Goal: Task Accomplishment & Management: Complete application form

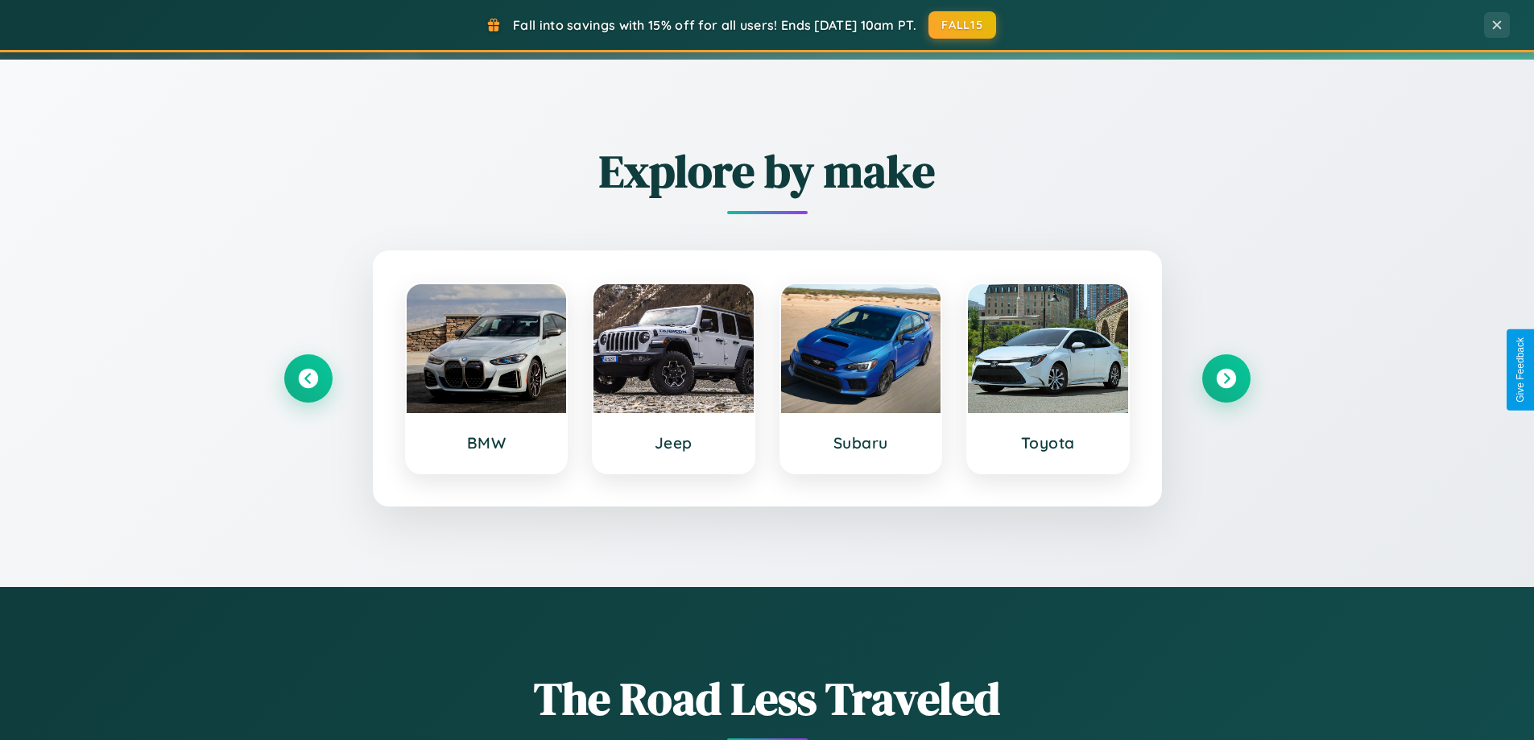
scroll to position [694, 0]
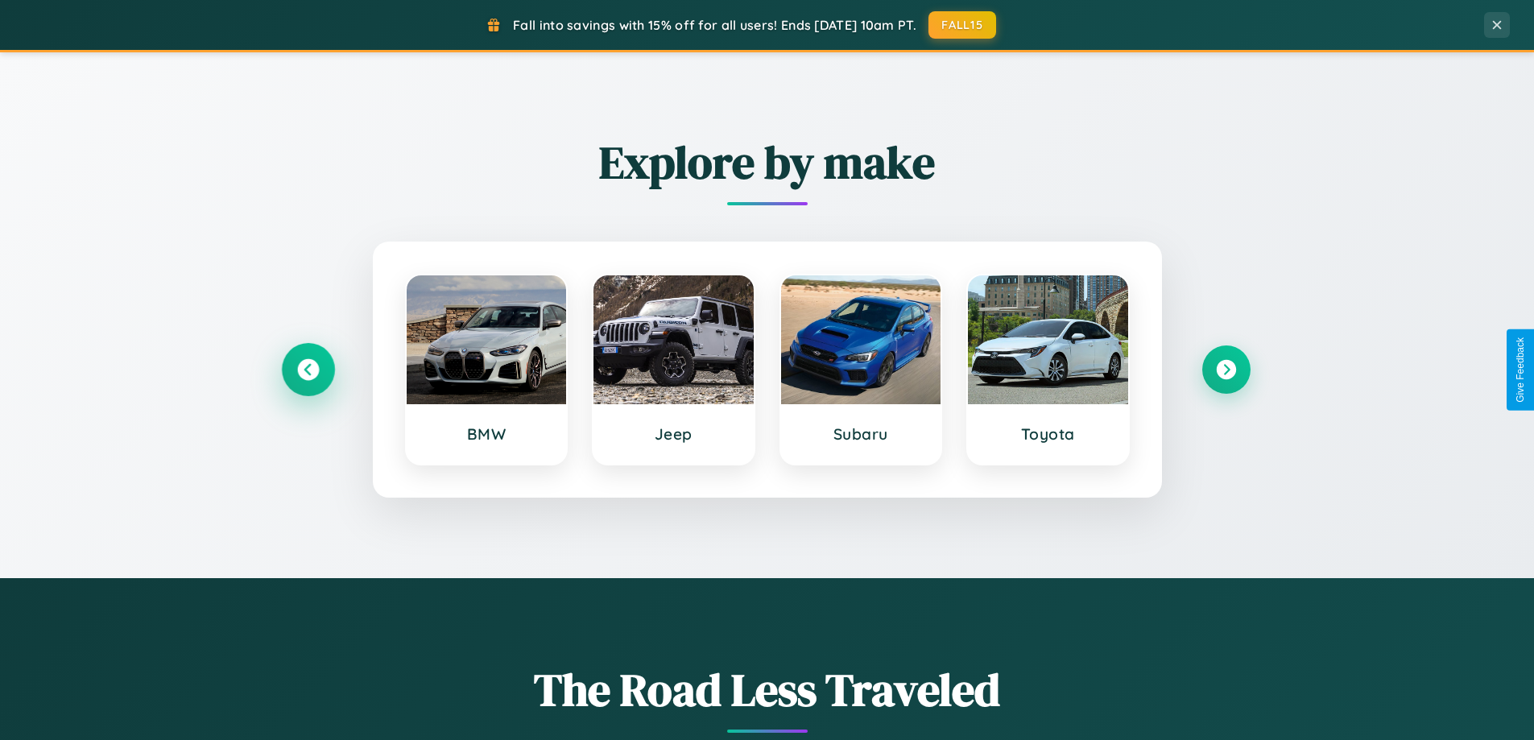
click at [308, 370] on icon at bounding box center [308, 370] width 22 height 22
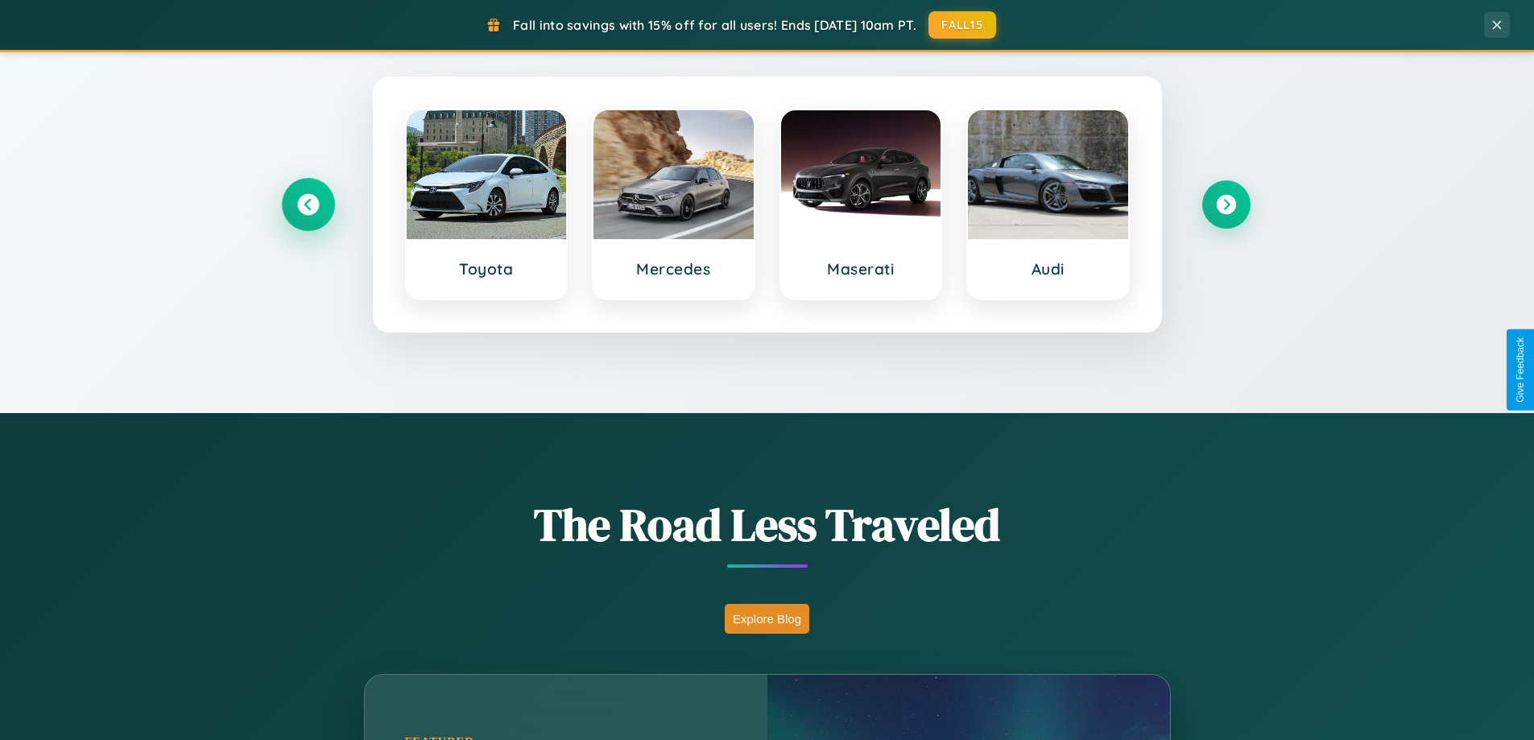
scroll to position [1108, 0]
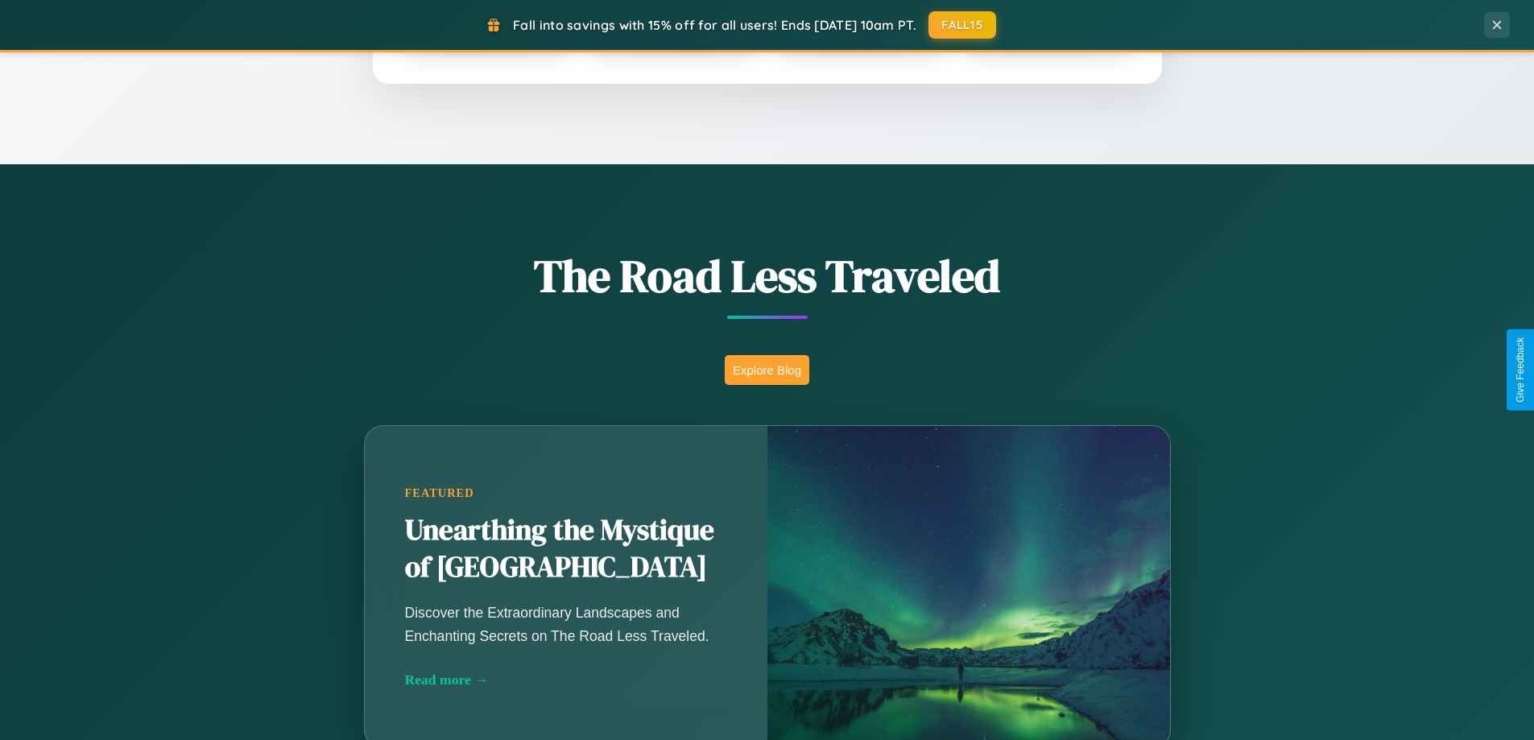
click at [767, 370] on button "Explore Blog" at bounding box center [767, 370] width 85 height 30
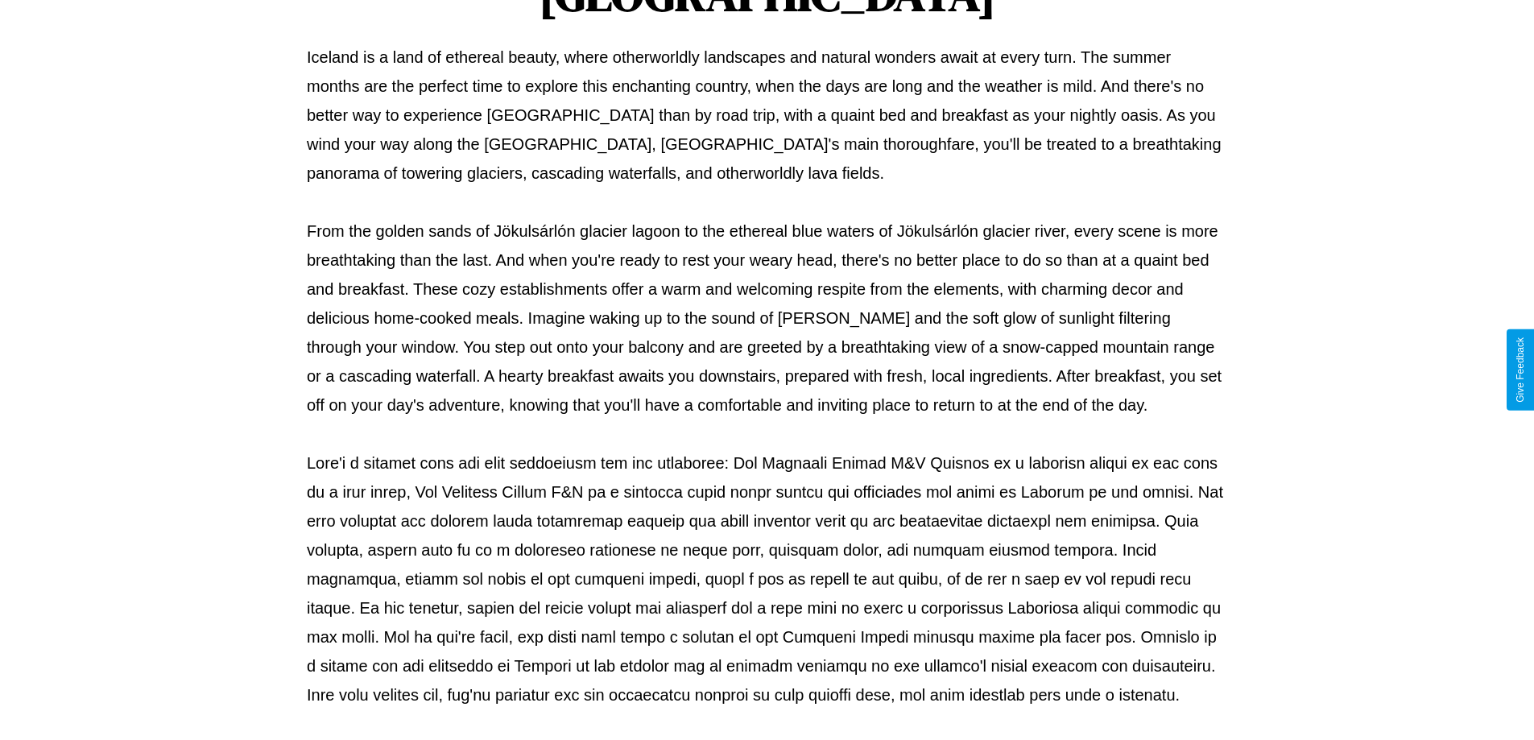
scroll to position [521, 0]
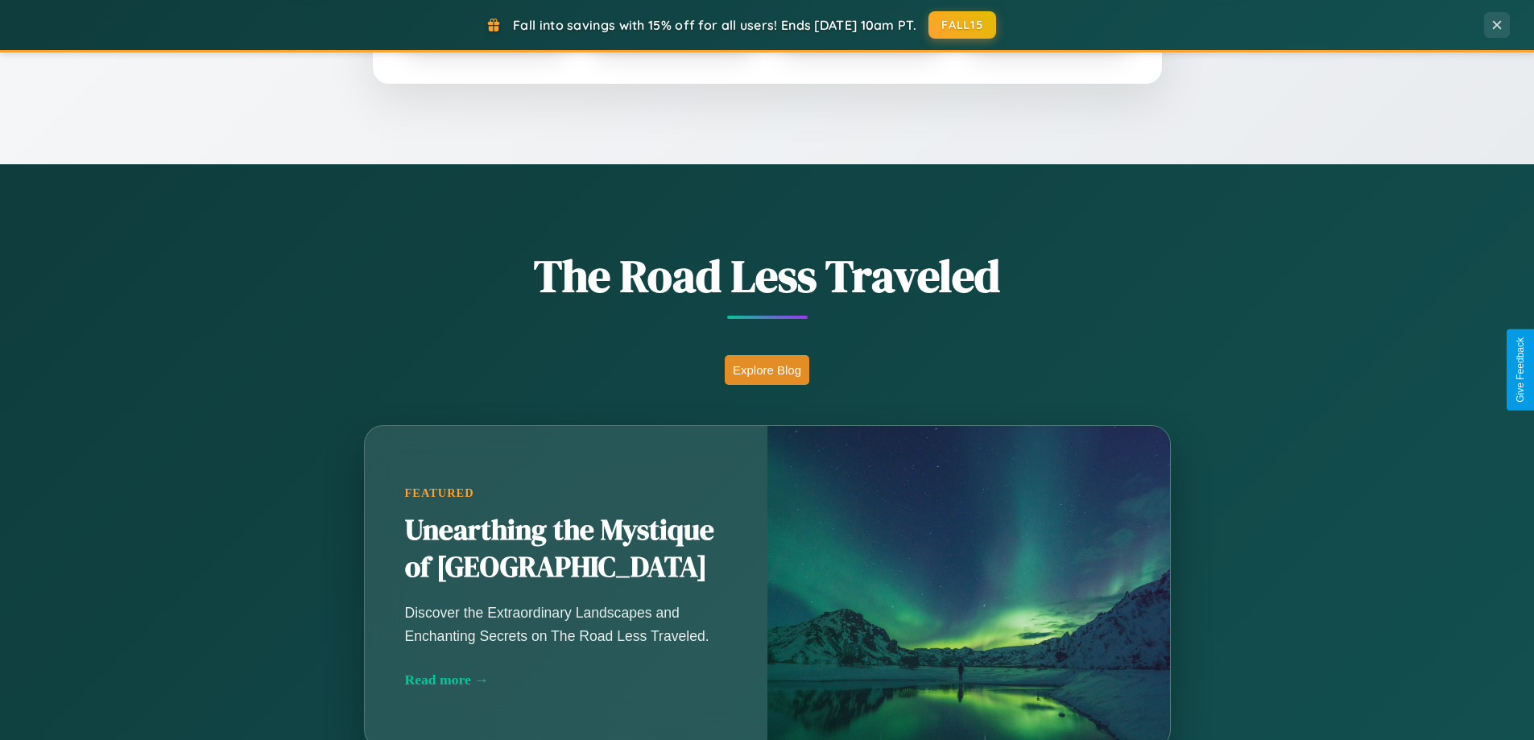
scroll to position [3099, 0]
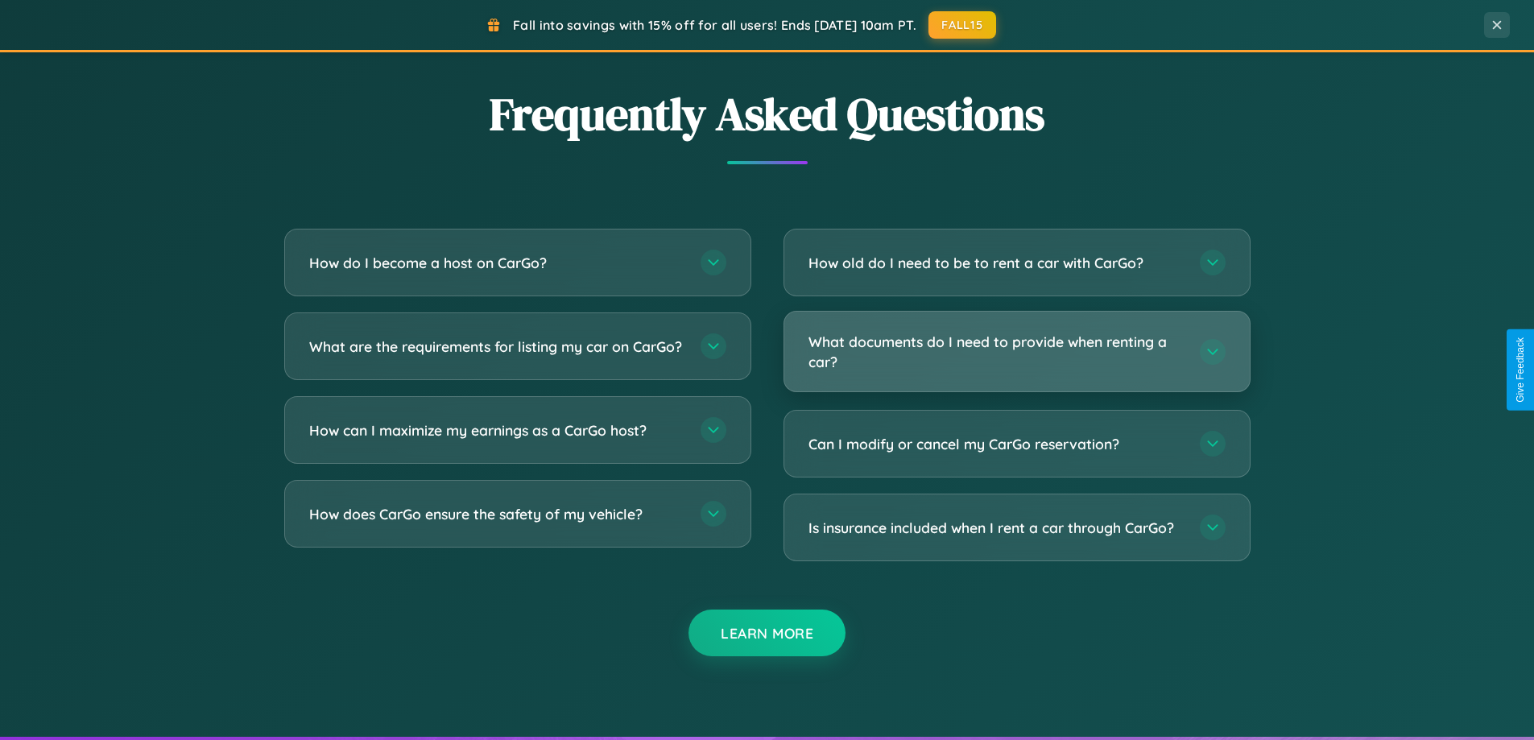
click at [1016, 352] on h3 "What documents do I need to provide when renting a car?" at bounding box center [996, 351] width 375 height 39
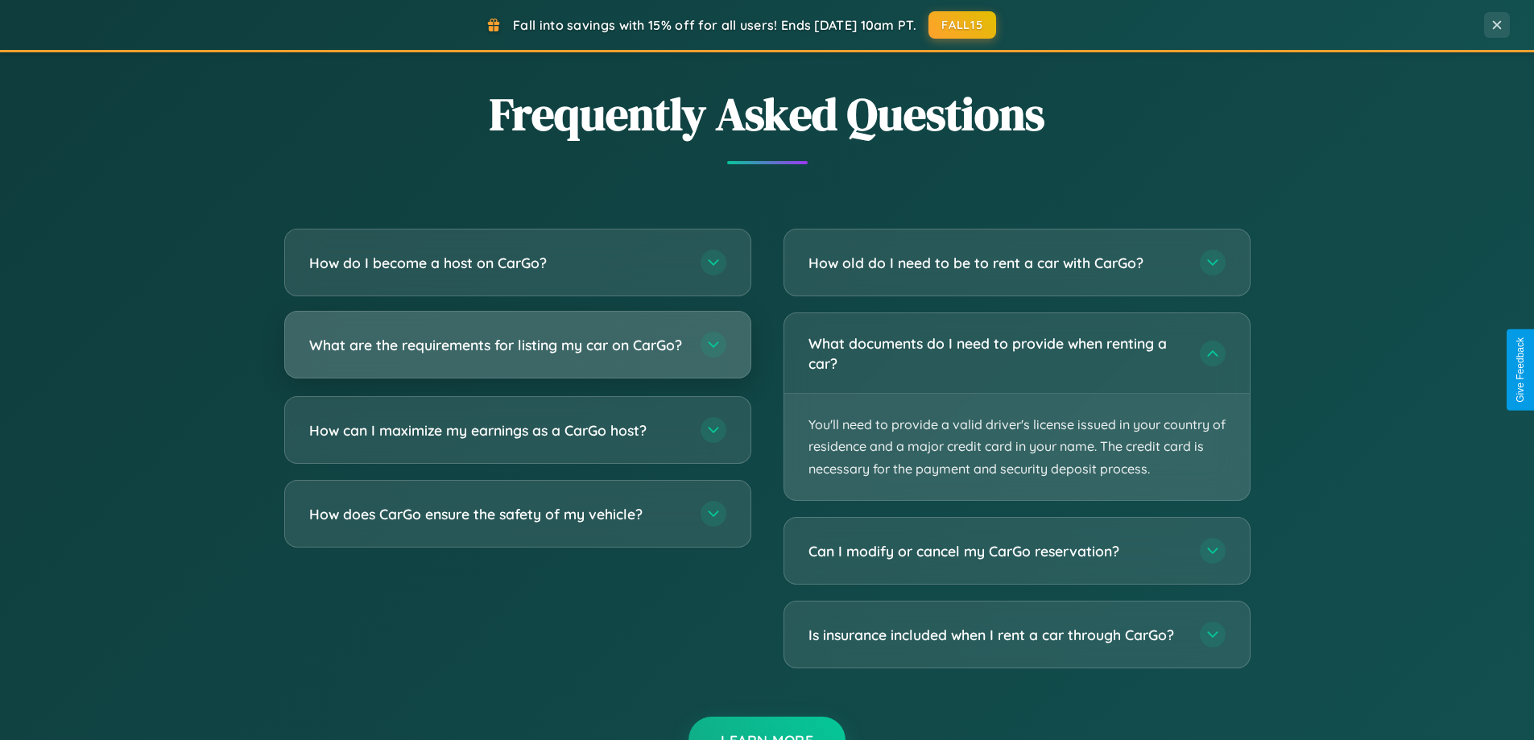
click at [517, 352] on h3 "What are the requirements for listing my car on CarGo?" at bounding box center [496, 345] width 375 height 20
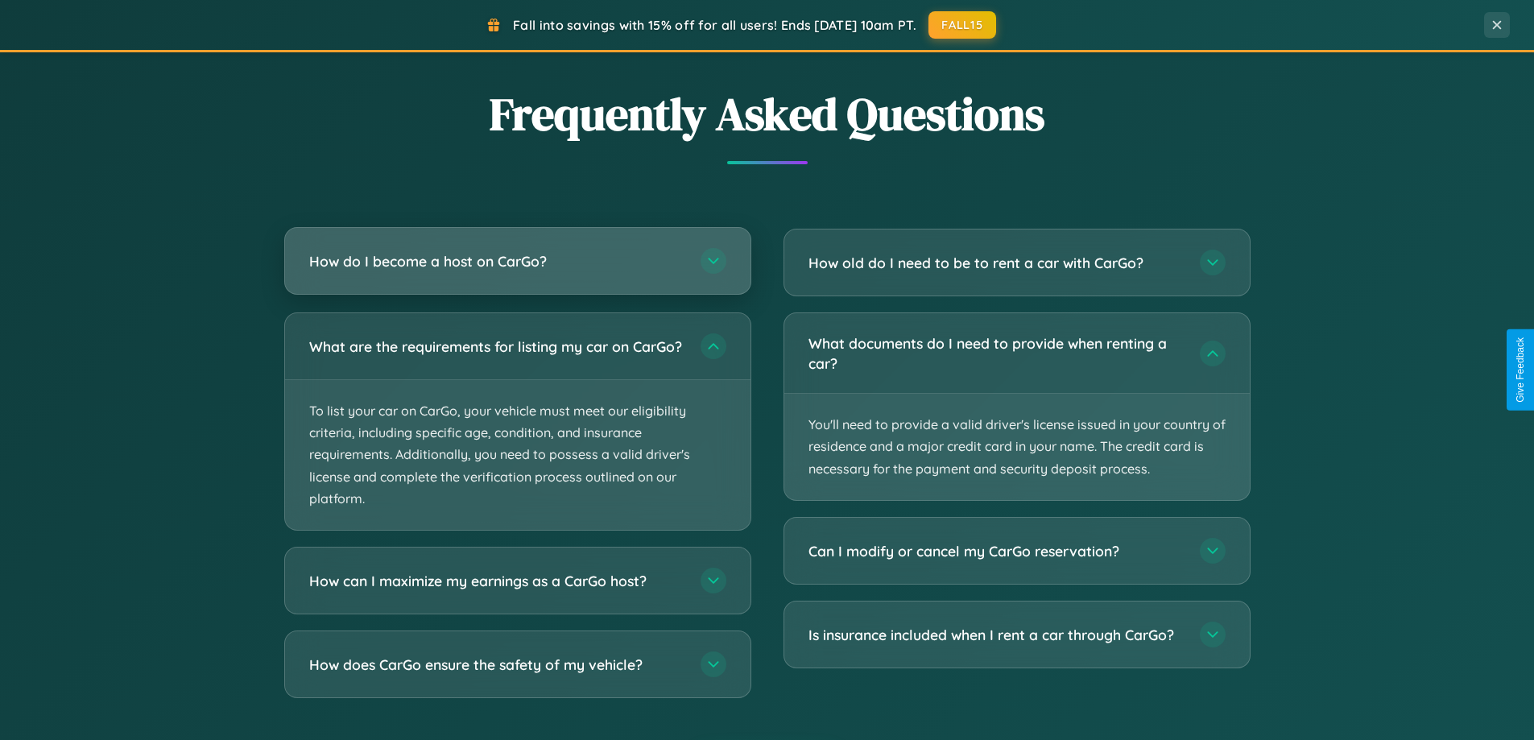
click at [517, 263] on h3 "How do I become a host on CarGo?" at bounding box center [496, 261] width 375 height 20
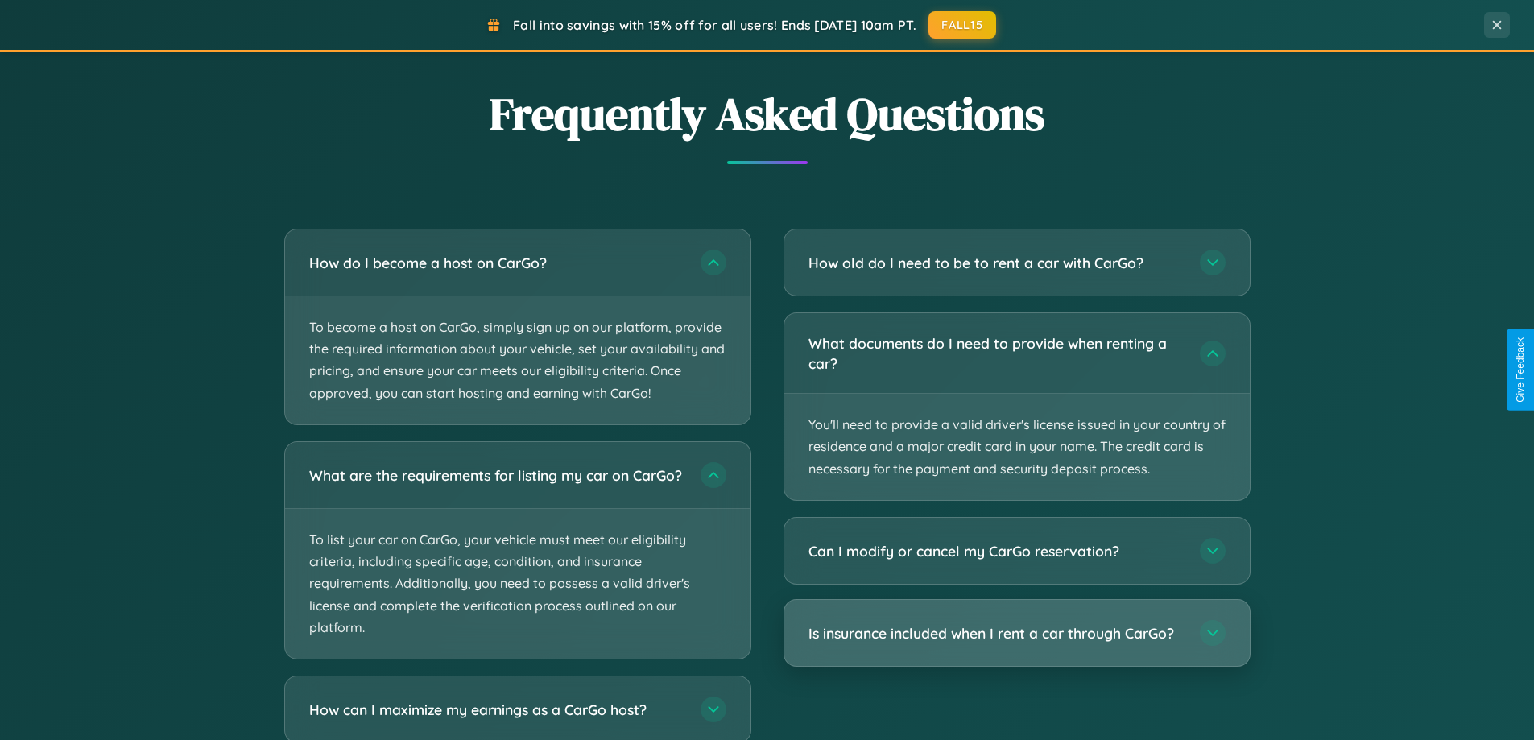
click at [1016, 633] on h3 "Is insurance included when I rent a car through CarGo?" at bounding box center [996, 633] width 375 height 20
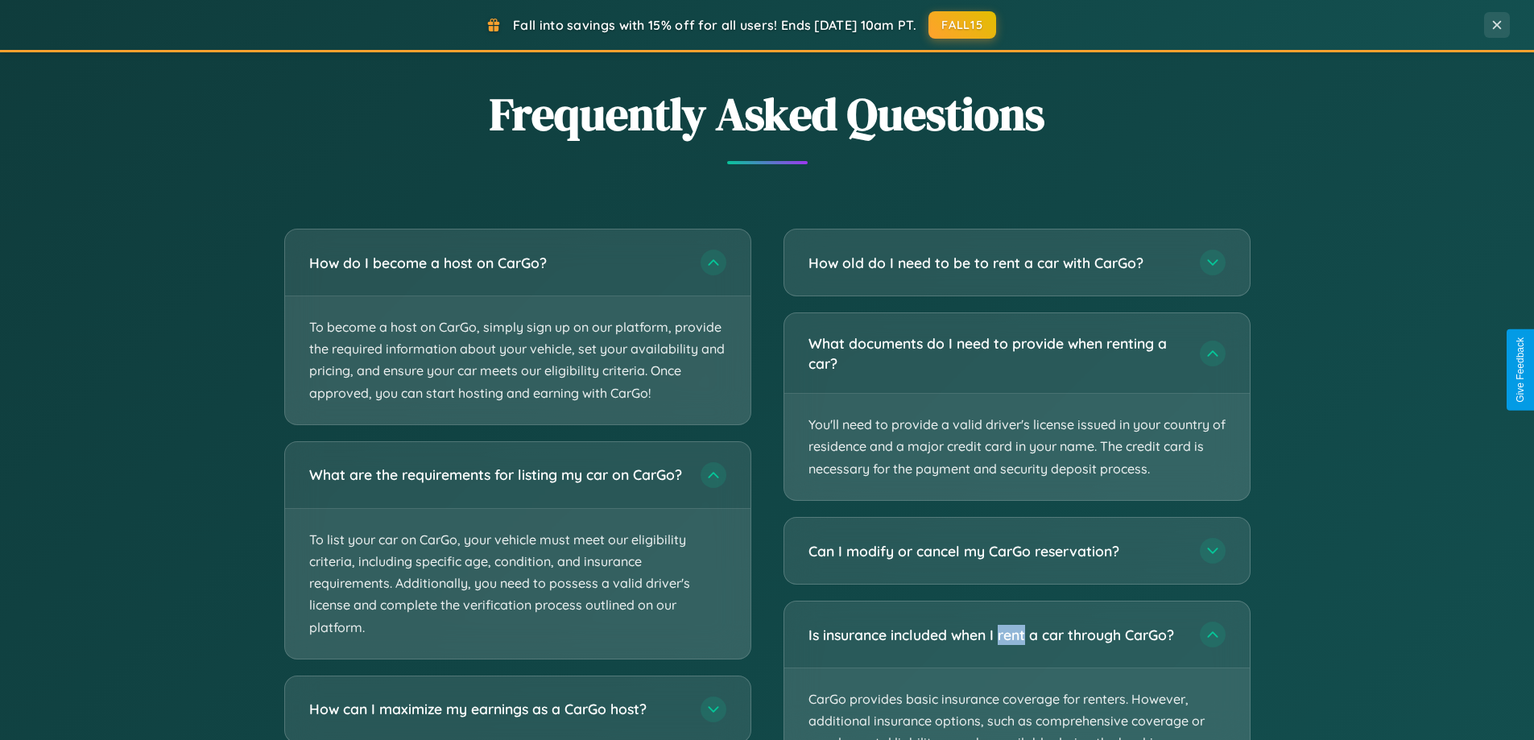
scroll to position [0, 0]
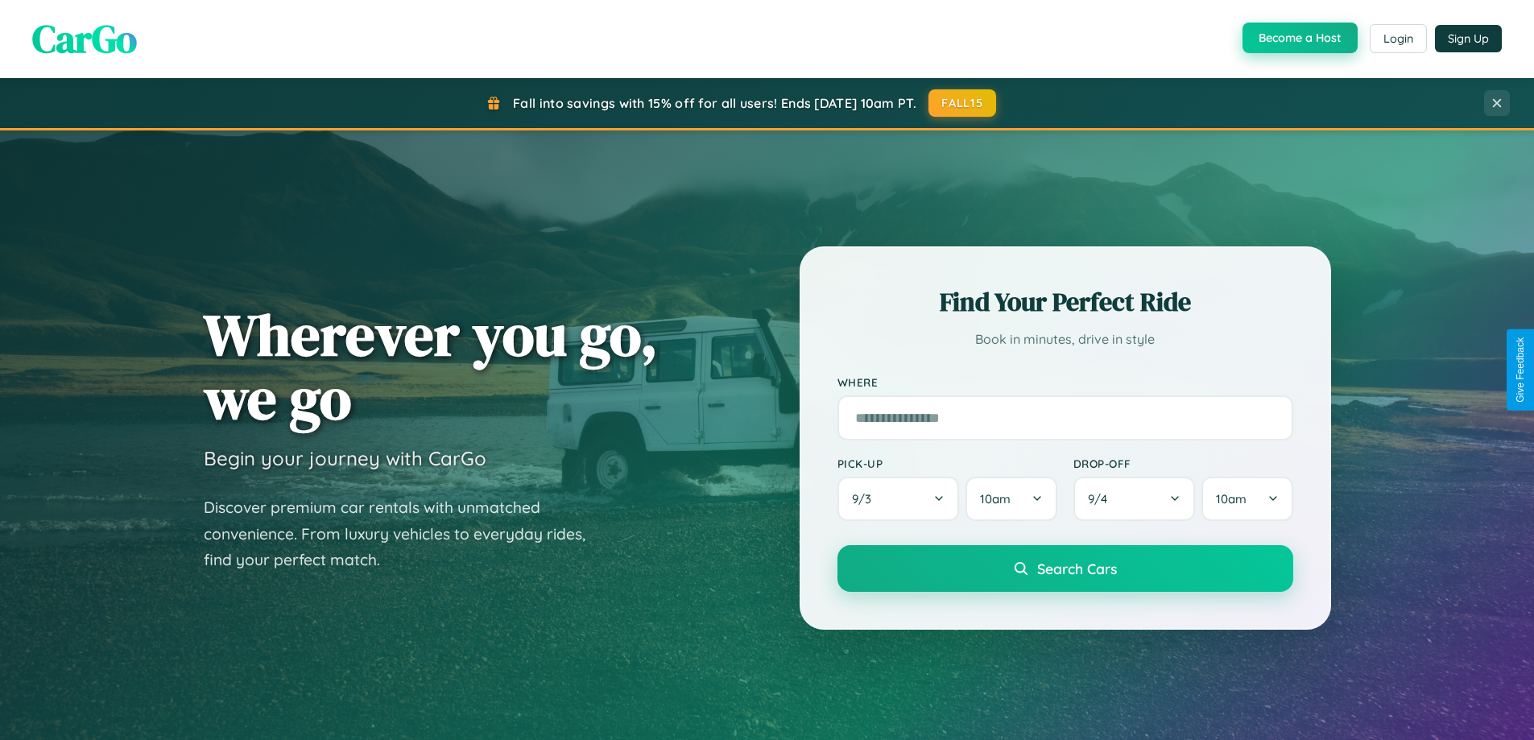
click at [1298, 38] on button "Become a Host" at bounding box center [1300, 38] width 115 height 31
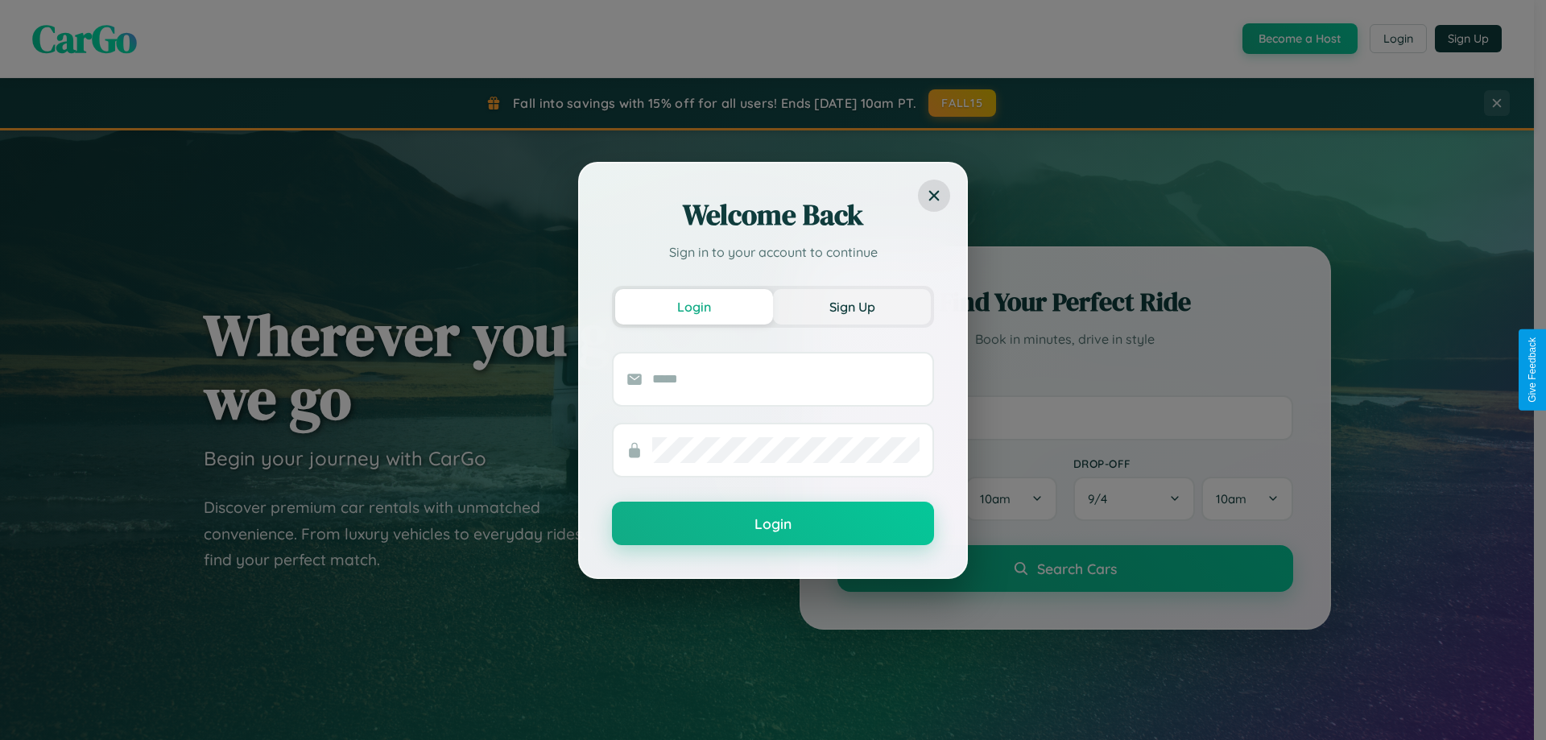
click at [852, 306] on button "Sign Up" at bounding box center [852, 306] width 158 height 35
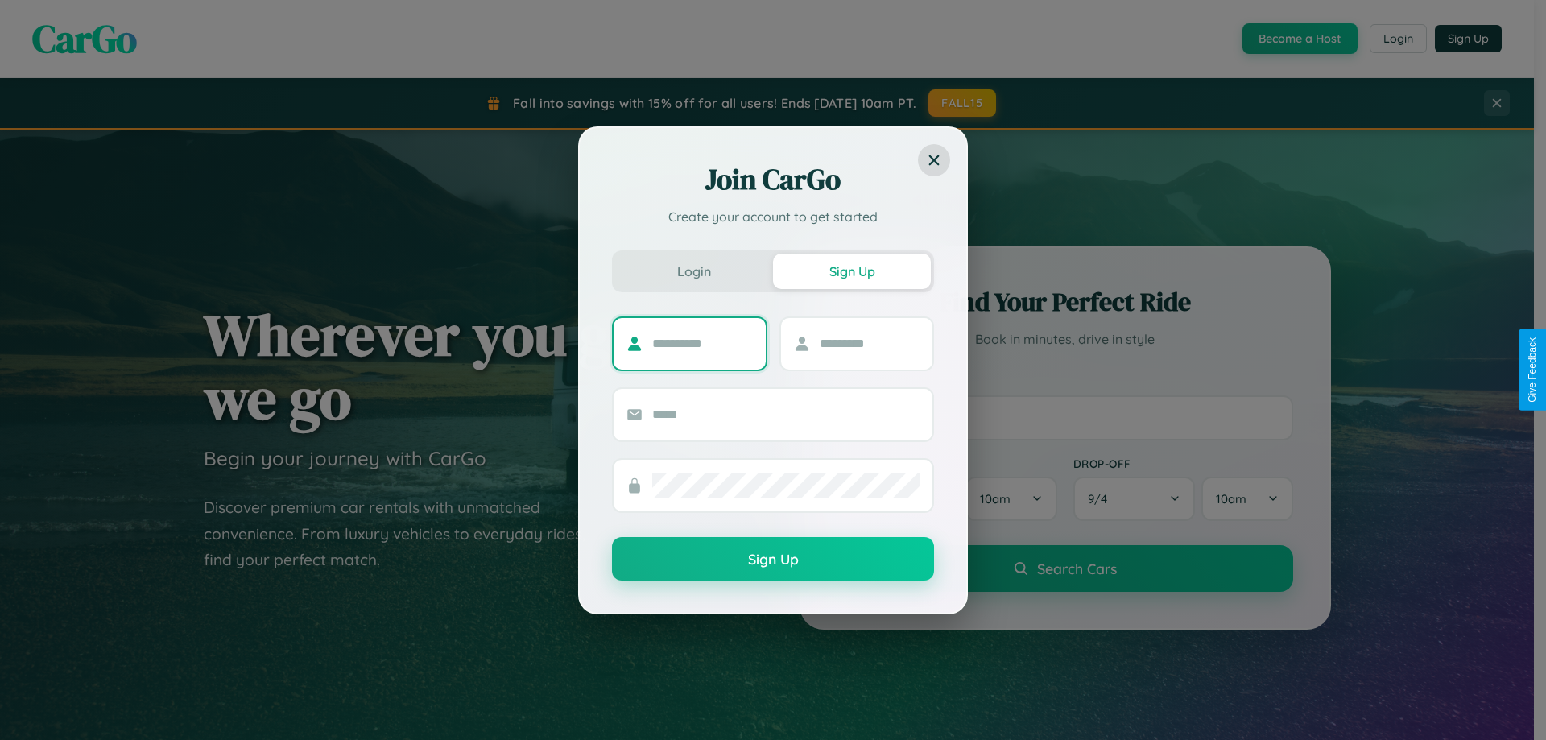
click at [702, 343] on input "text" at bounding box center [702, 344] width 101 height 26
type input "******"
click at [869, 343] on input "text" at bounding box center [870, 344] width 101 height 26
type input "********"
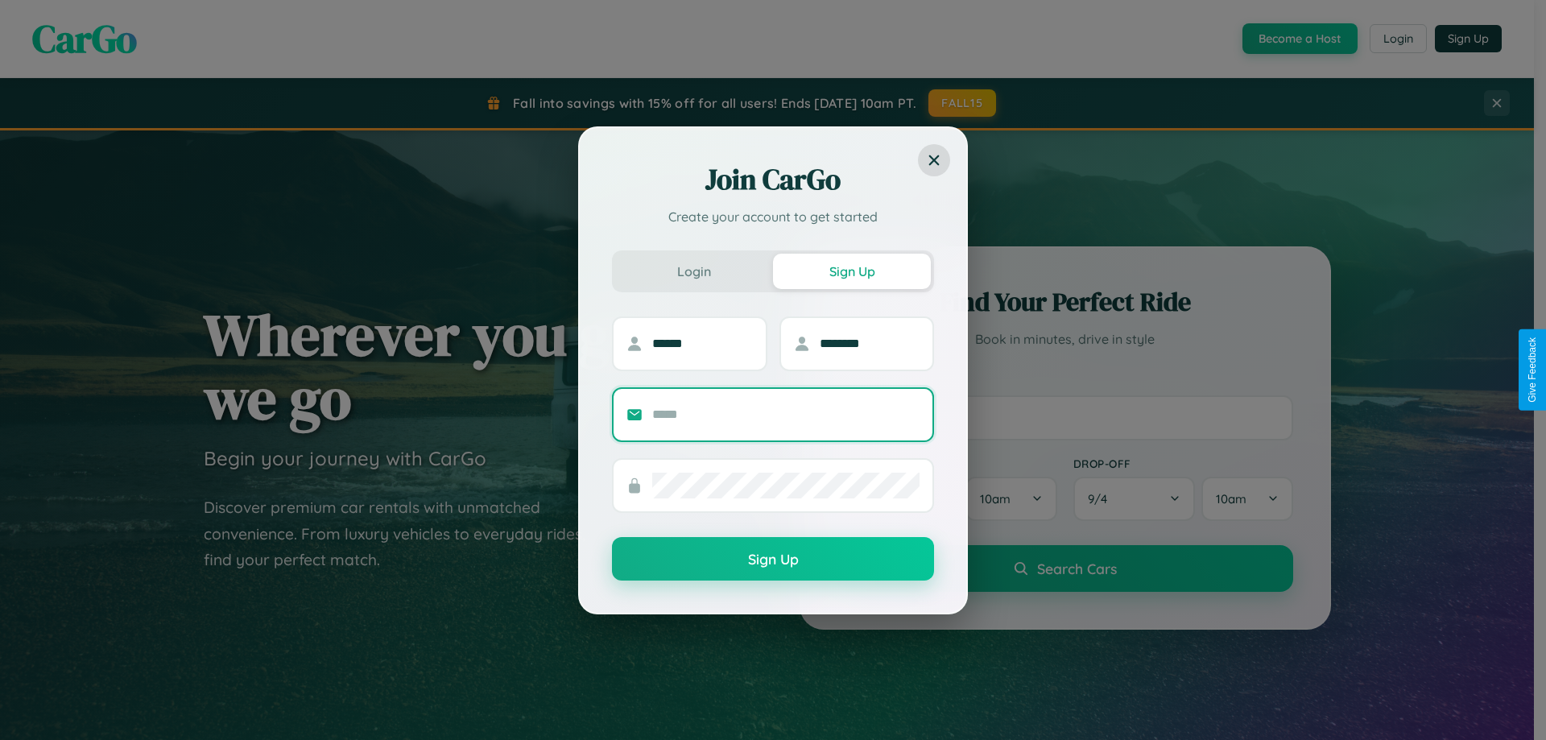
click at [786, 414] on input "text" at bounding box center [785, 415] width 267 height 26
type input "**********"
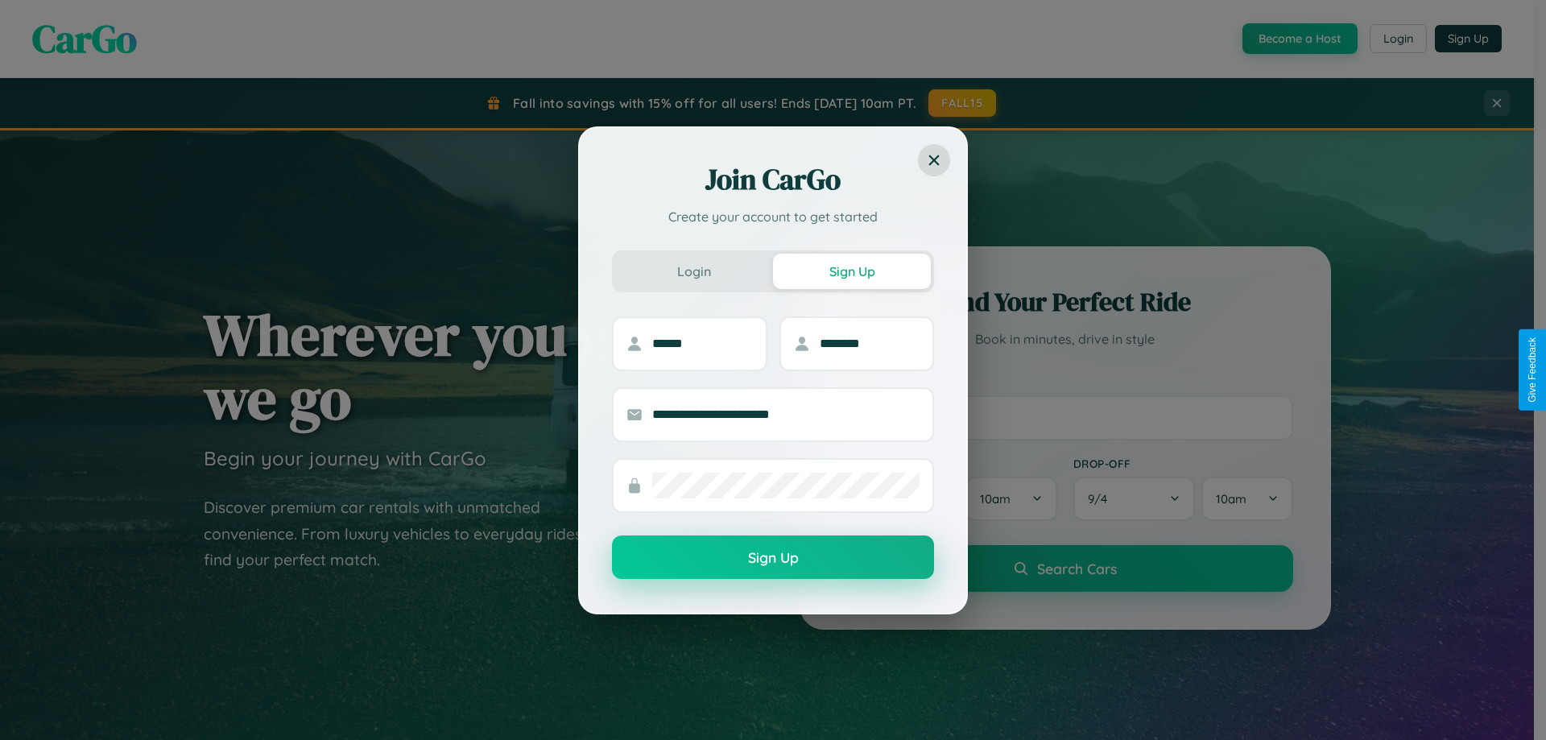
click at [773, 558] on button "Sign Up" at bounding box center [773, 557] width 322 height 43
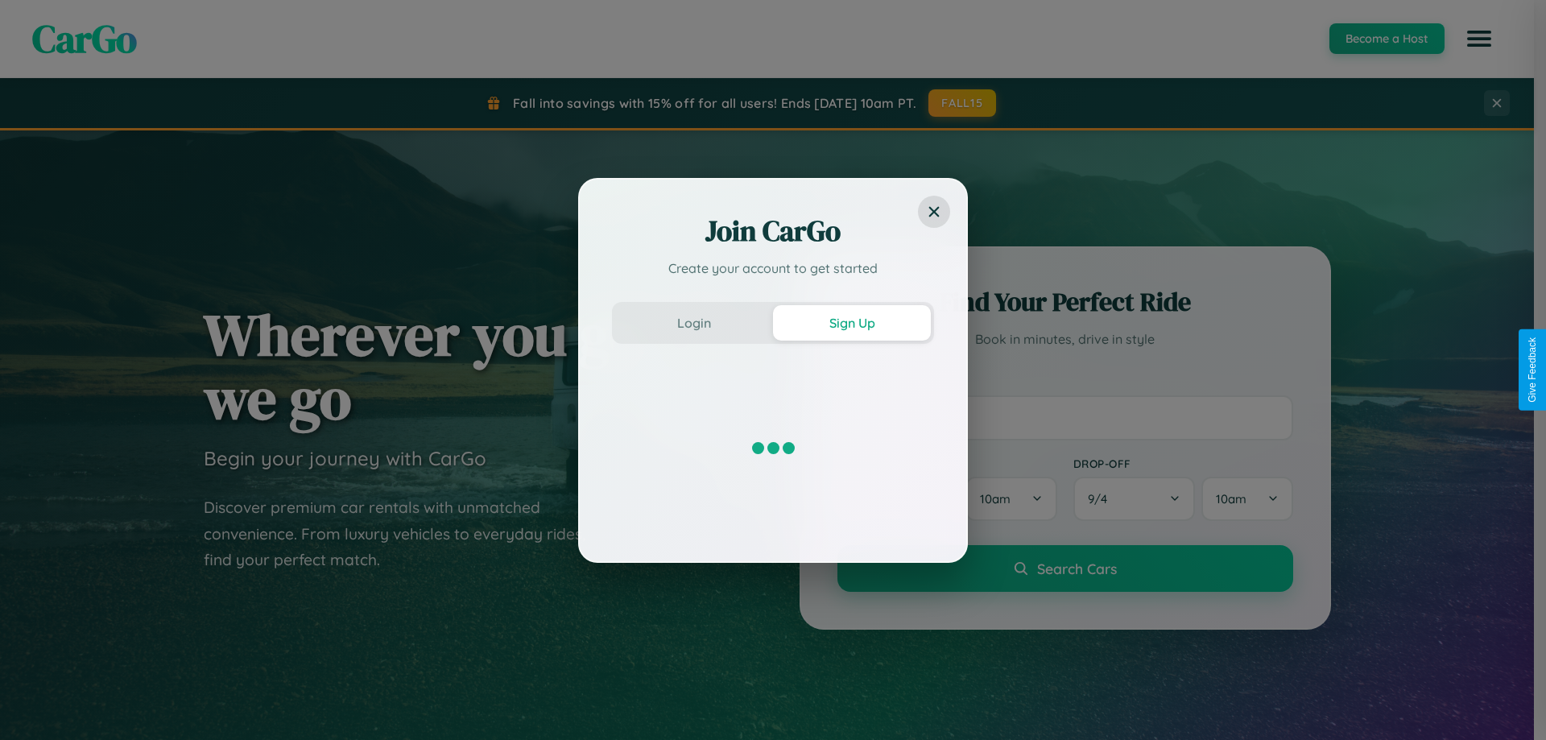
click at [1298, 39] on div "CarGo Become a Host [PERSON_NAME] [PERSON_NAME][EMAIL_ADDRESS][DOMAIN_NAME] Acc…" at bounding box center [767, 38] width 1534 height 53
